Goal: Task Accomplishment & Management: Manage account settings

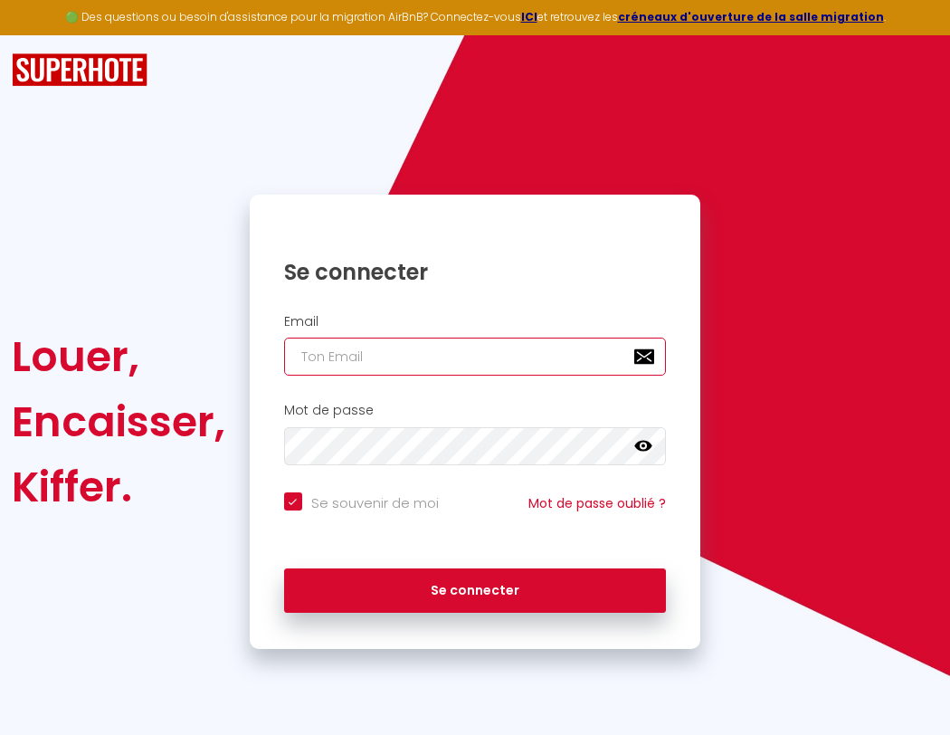
type input "l"
checkbox input "true"
type input "le"
checkbox input "true"
type input "les"
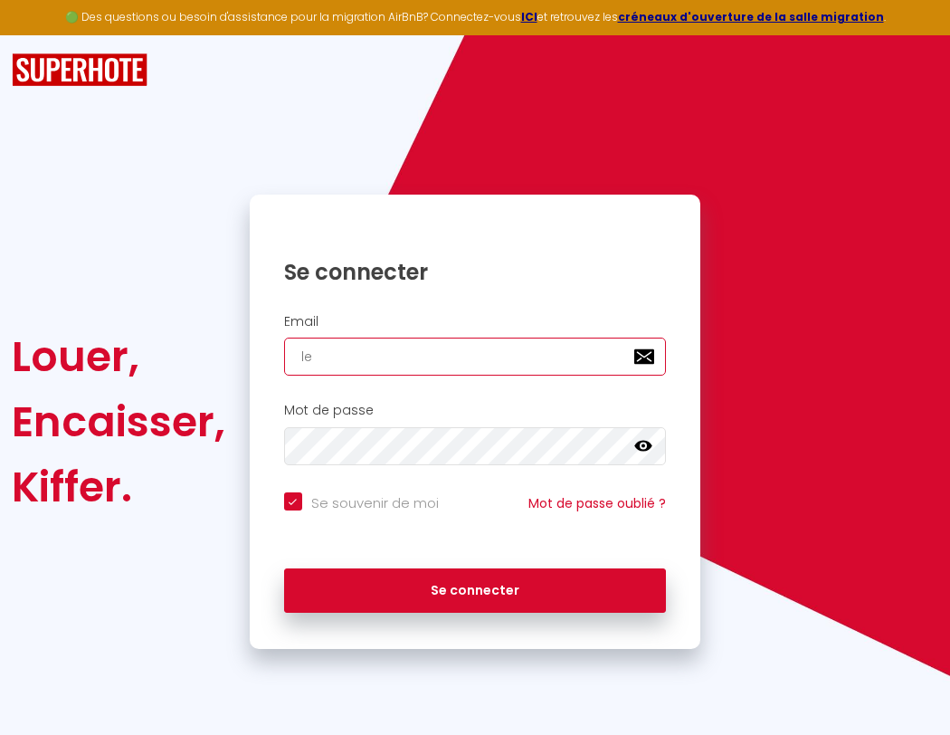
checkbox input "true"
type input "lesp"
checkbox input "true"
type input "lespa"
checkbox input "true"
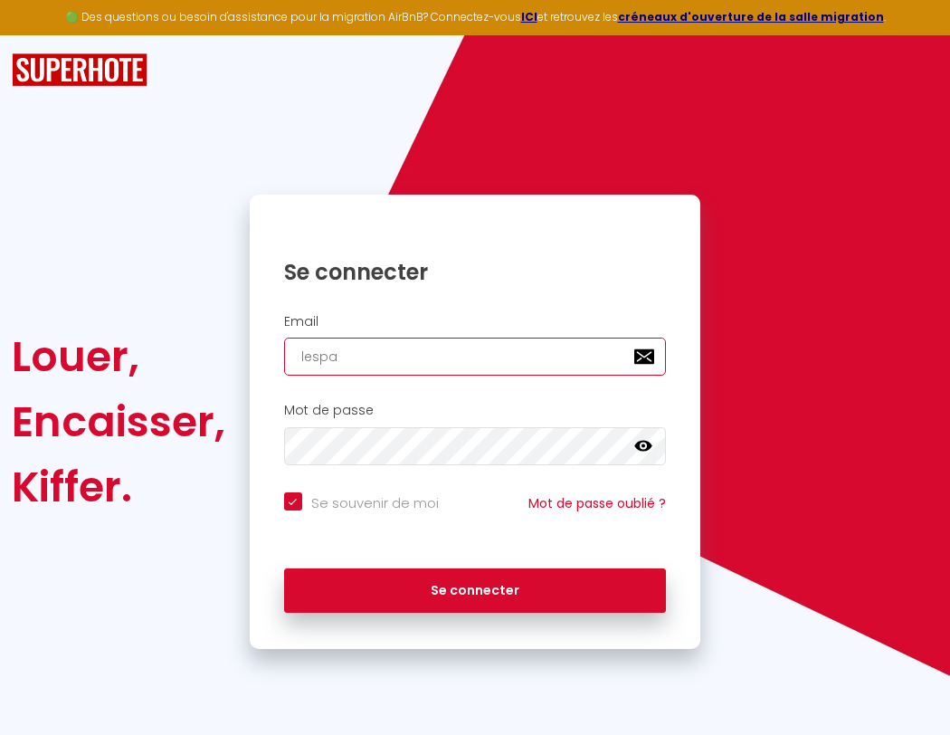
type input "lespac"
checkbox input "true"
type input "lespace"
checkbox input "true"
type input "lespaced"
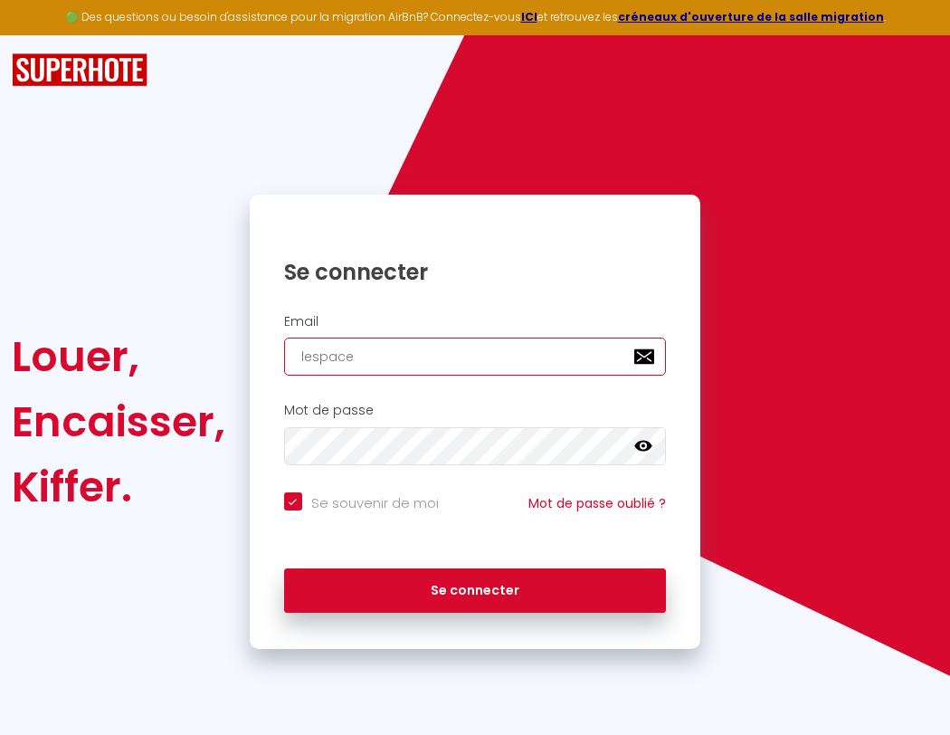
checkbox input "true"
type input "l"
checkbox input "true"
type input "lespacede"
checkbox input "true"
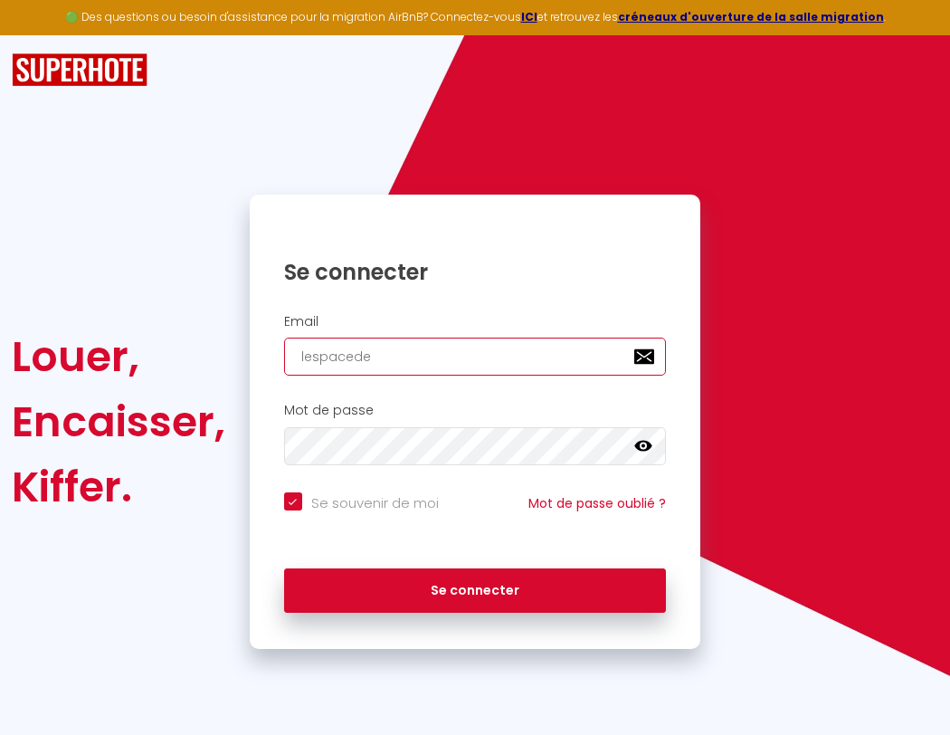
type input "lespacedet"
checkbox input "true"
type input "lespacedete"
checkbox input "true"
type input "lespacedeten"
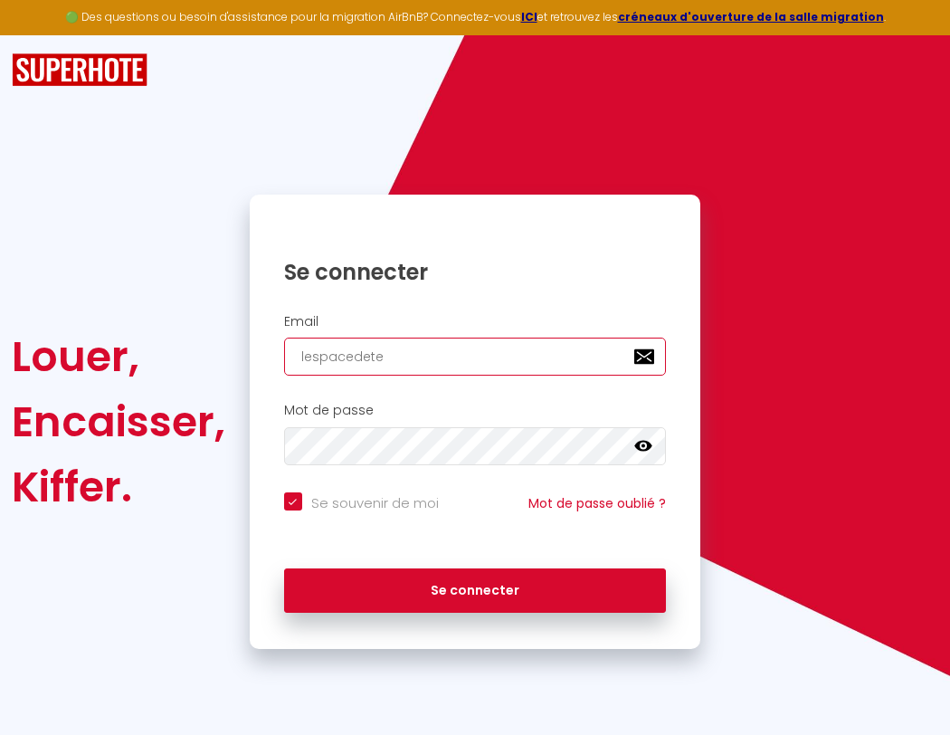
checkbox input "true"
type input "lespacedetent"
checkbox input "true"
type input "lespacedetente"
checkbox input "true"
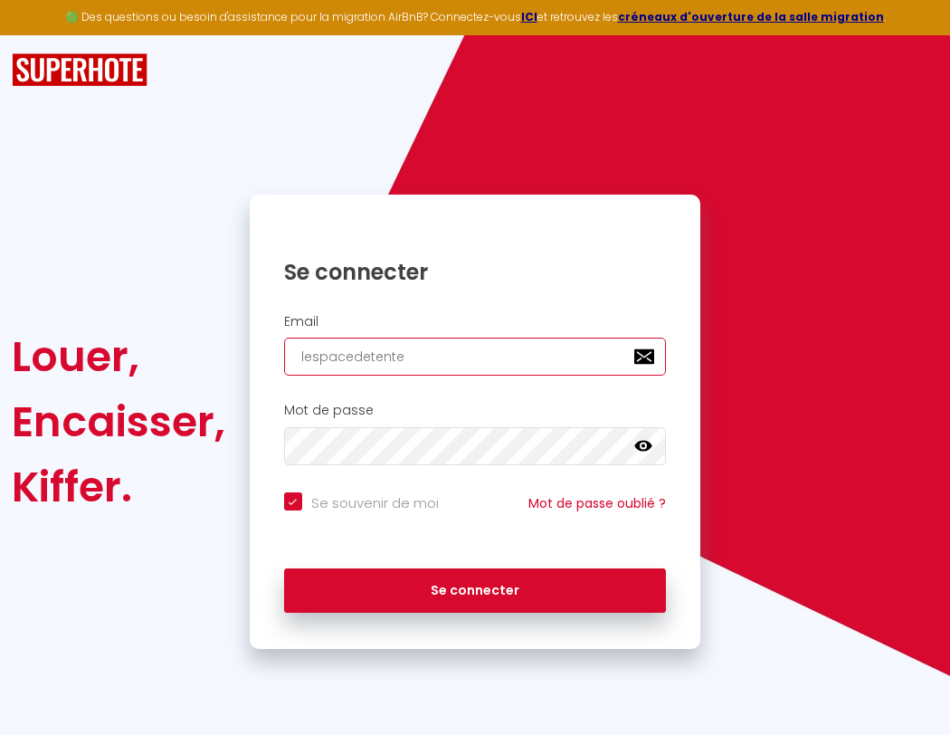
type input "l"
checkbox input "true"
type input "le"
checkbox input "true"
type input "les"
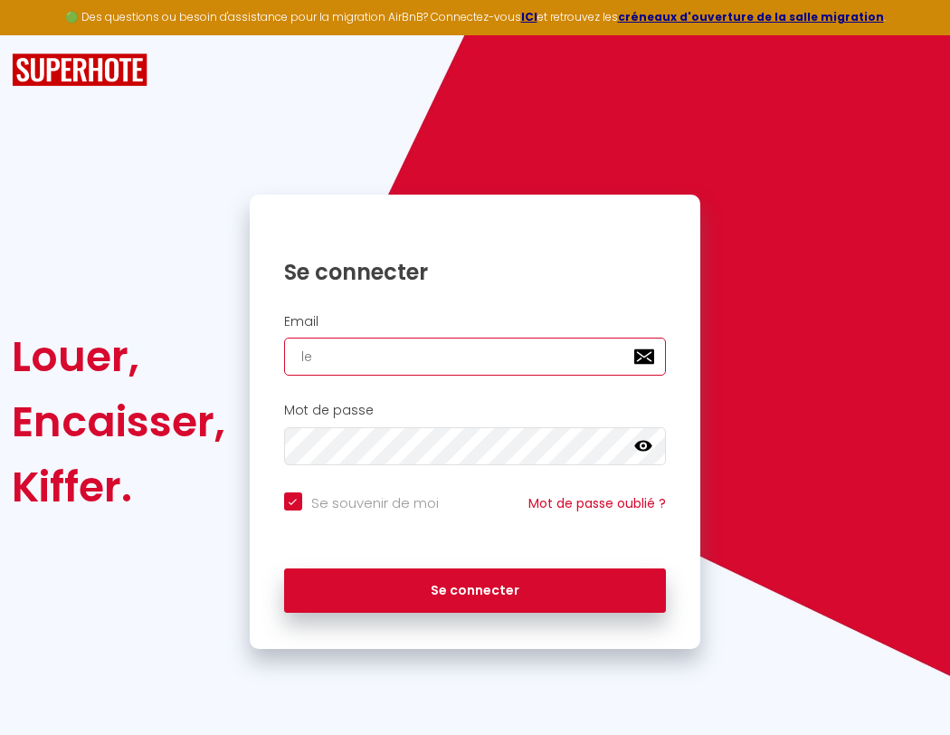
checkbox input "true"
type input "lesp"
checkbox input "true"
type input "lespa"
checkbox input "true"
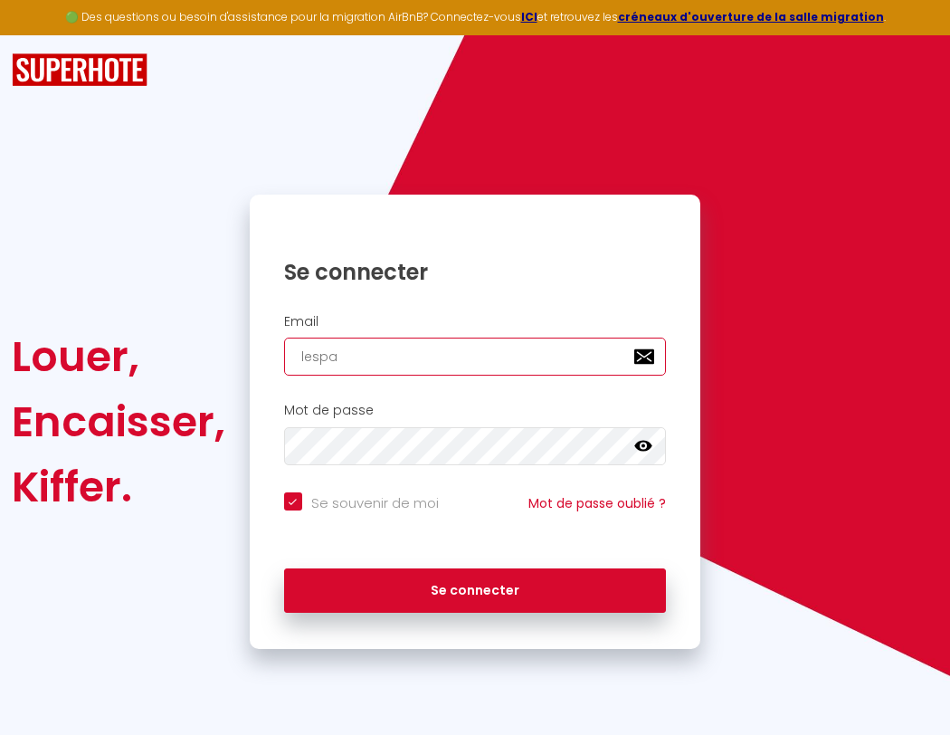
type input "lespac"
checkbox input "true"
